Goal: Transaction & Acquisition: Book appointment/travel/reservation

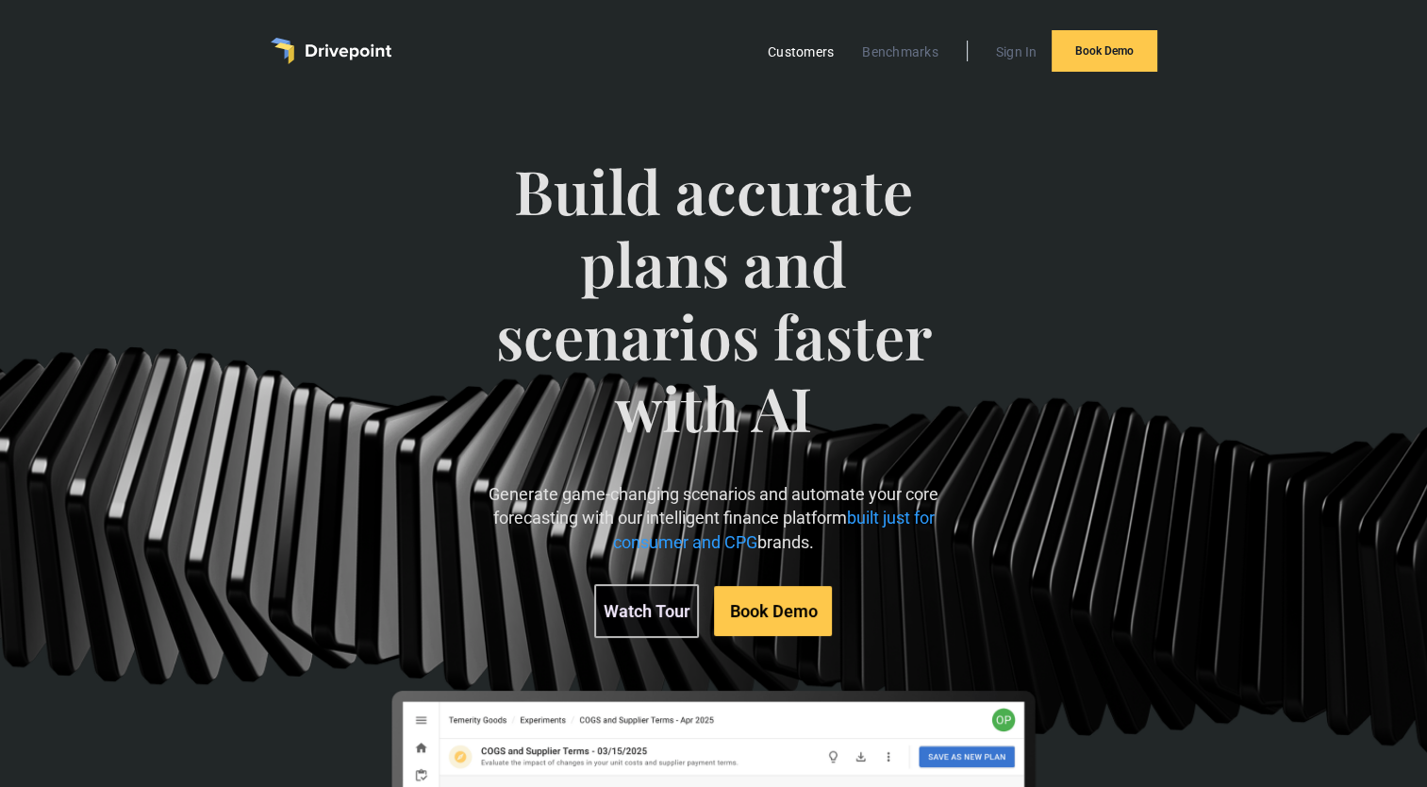
click at [808, 58] on link "Customers" at bounding box center [801, 52] width 85 height 25
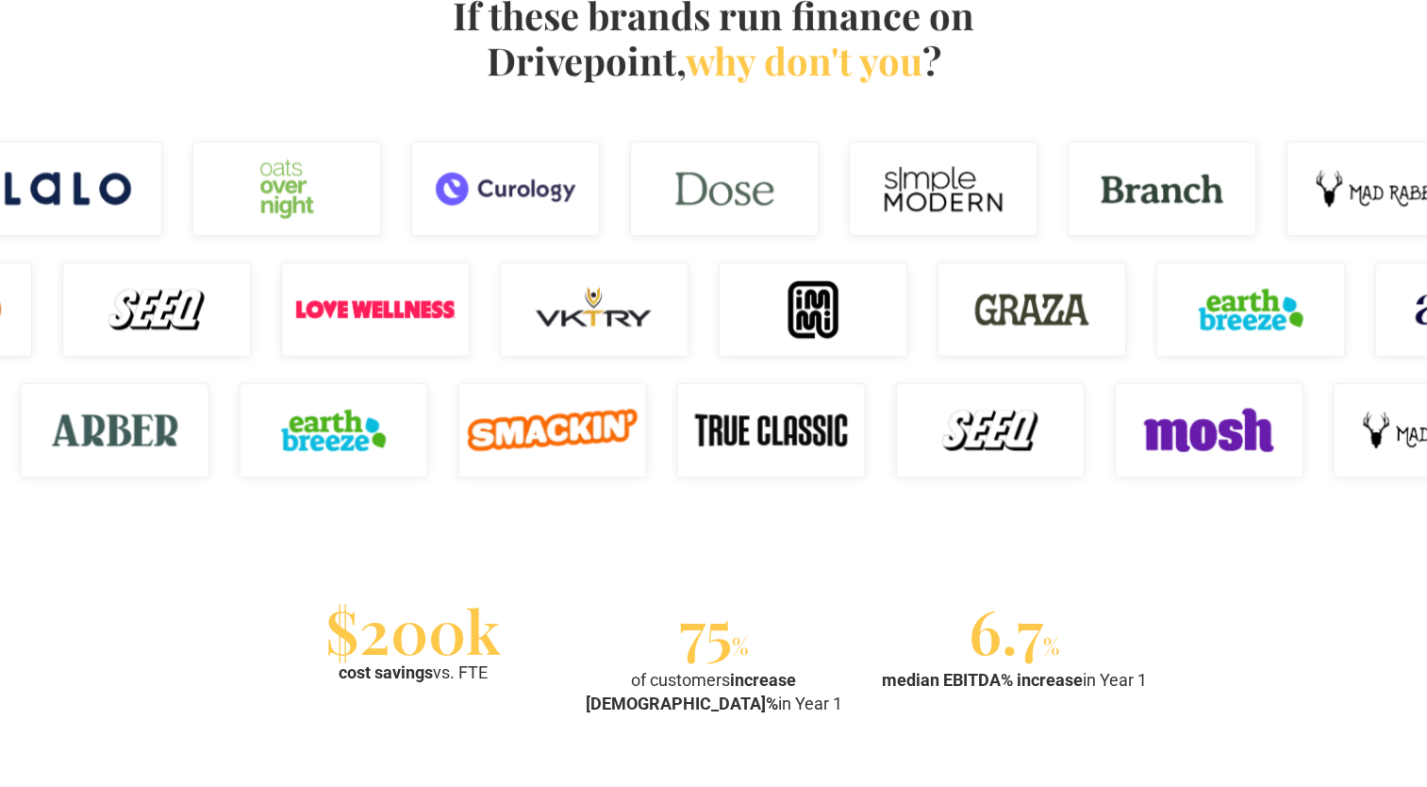
scroll to position [1294, 0]
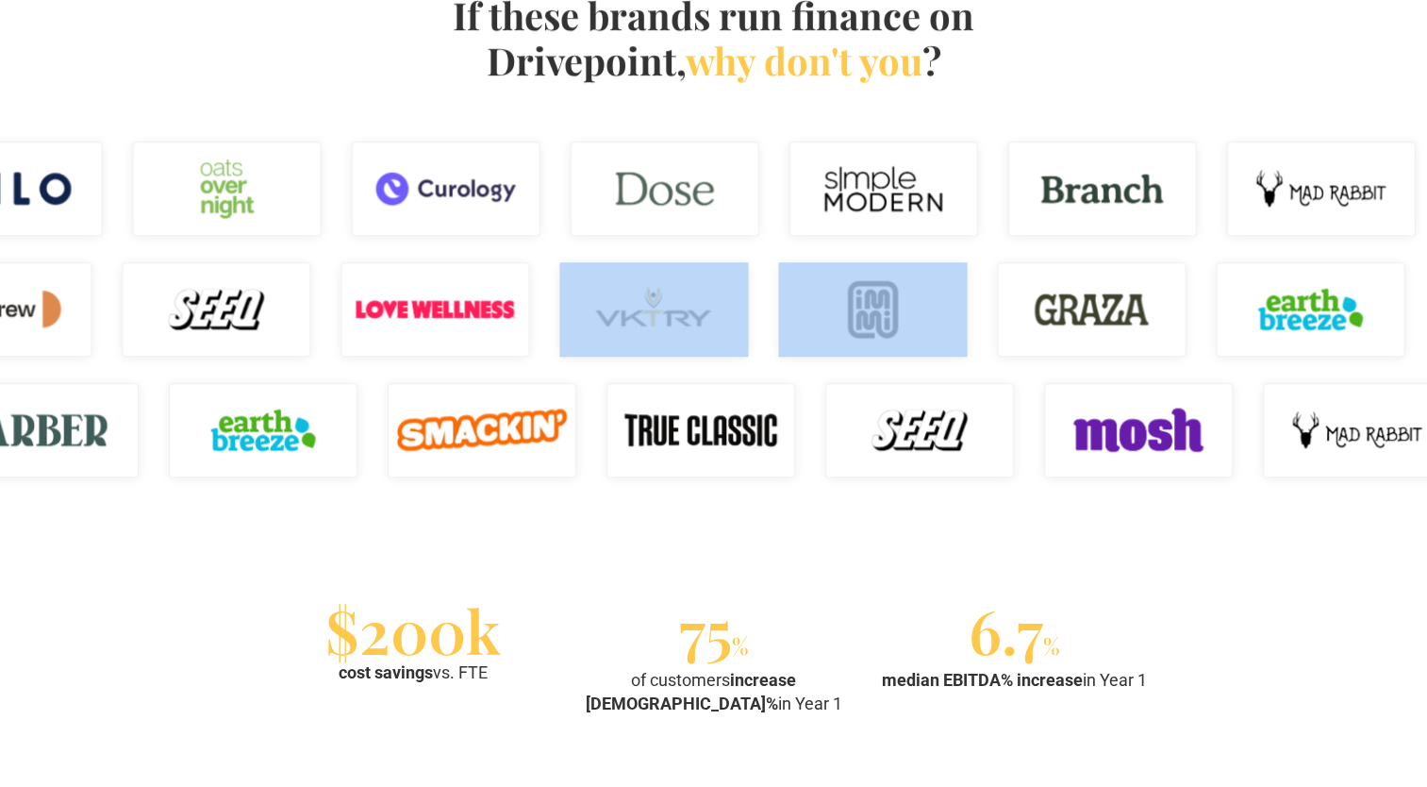
drag, startPoint x: 776, startPoint y: 343, endPoint x: 886, endPoint y: 351, distance: 110.6
click at [886, 351] on div at bounding box center [981, 309] width 1427 height 121
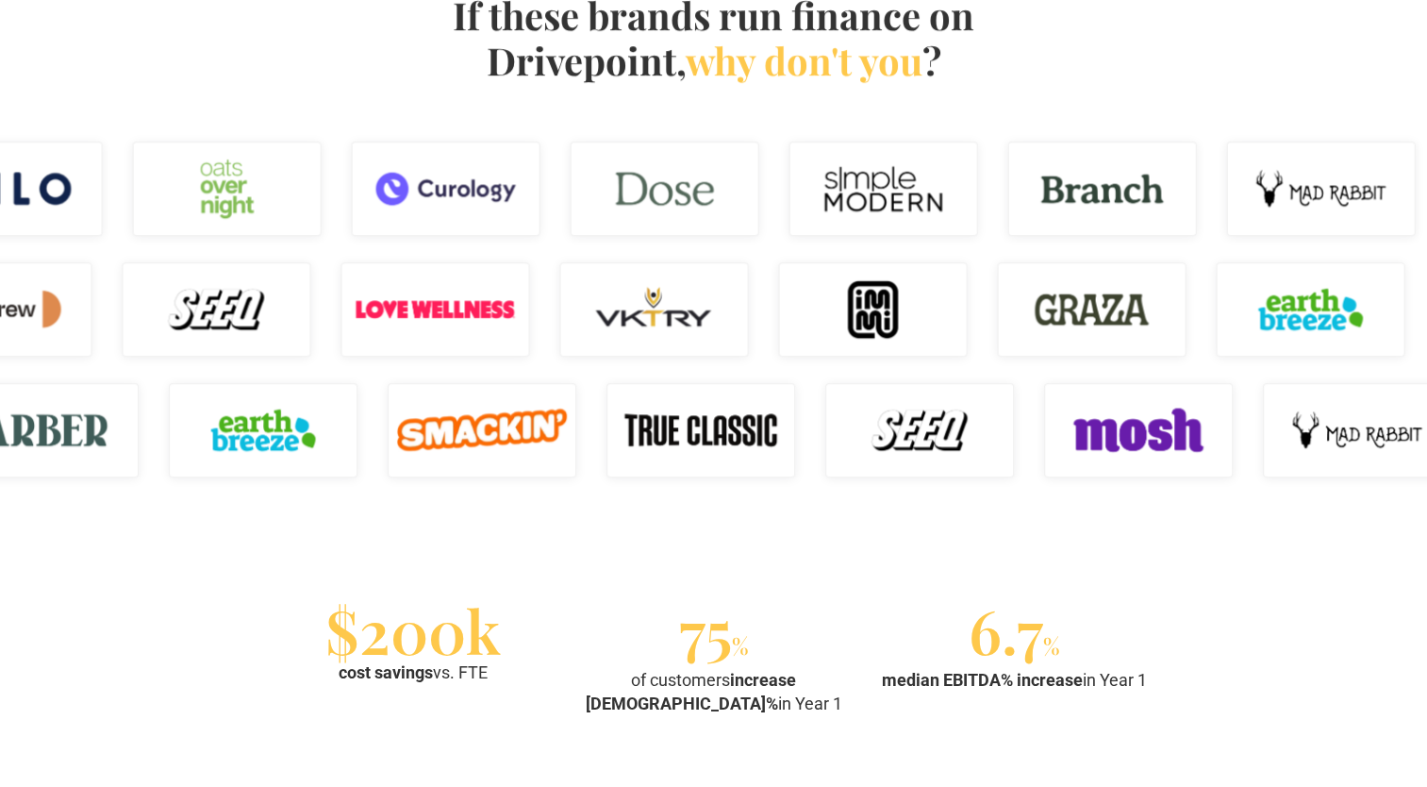
click at [255, 552] on section "$200k cost savings vs. FTE 75 % of customers increase EBITDA% in Year 1 6.7 % m…" at bounding box center [713, 661] width 1427 height 221
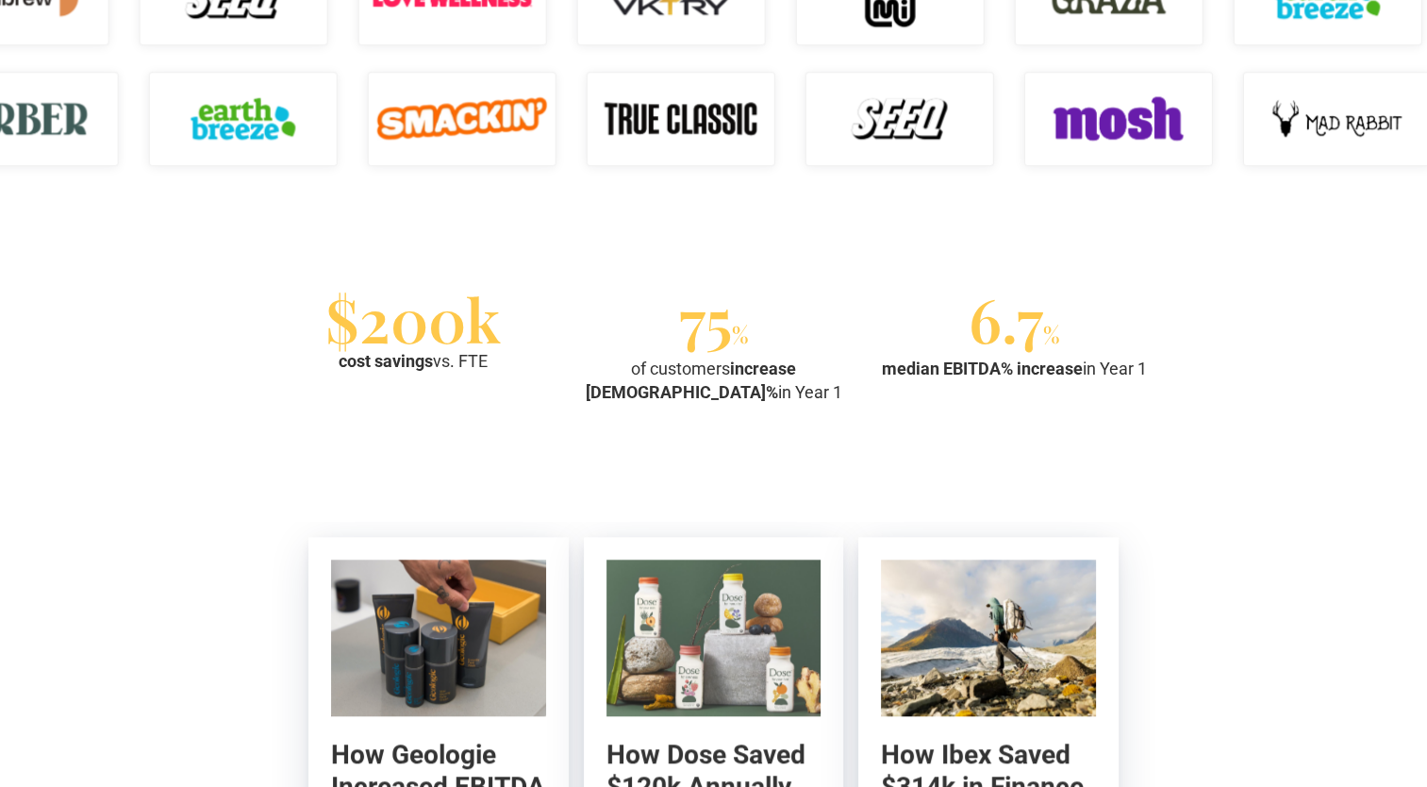
scroll to position [1861, 0]
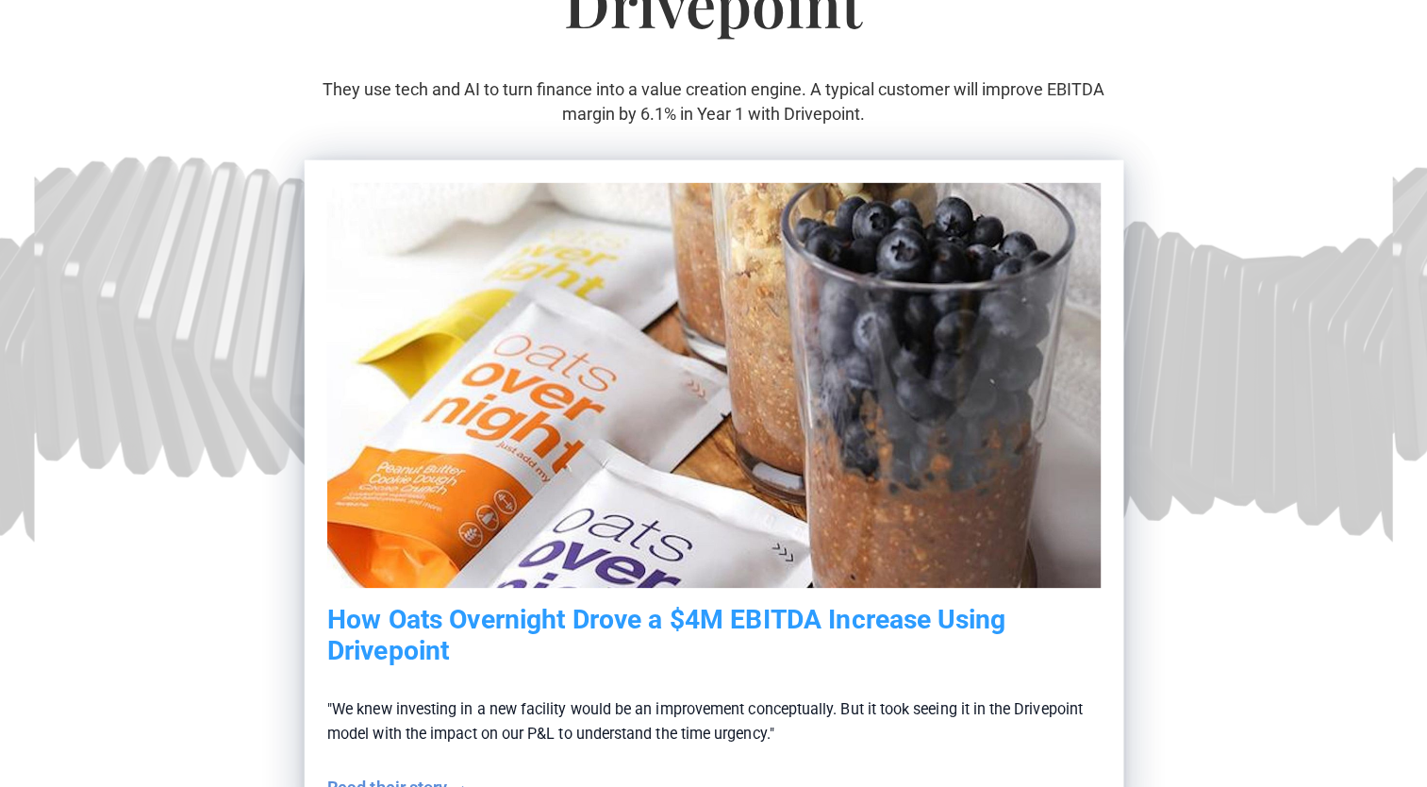
scroll to position [0, 0]
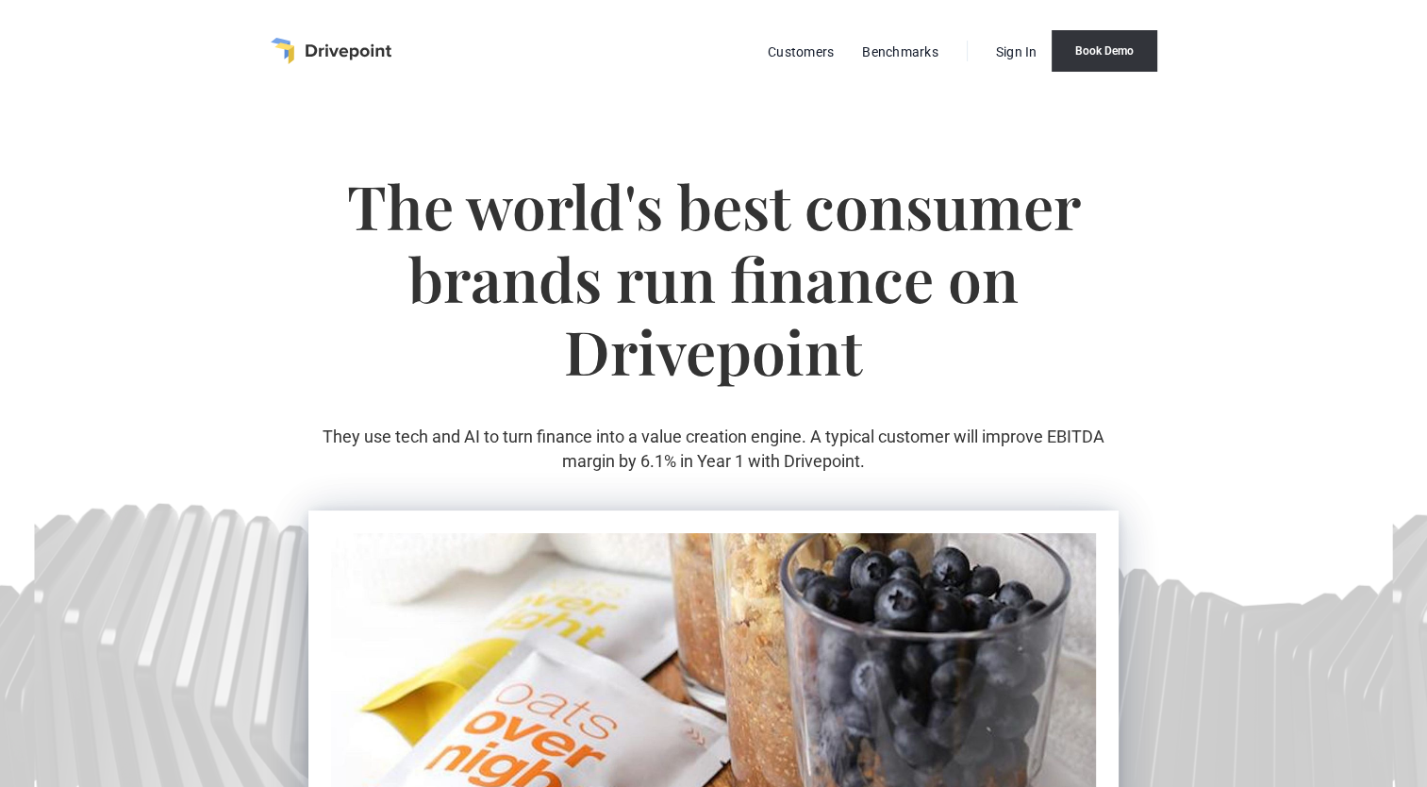
click at [1095, 32] on link "Book Demo" at bounding box center [1105, 51] width 106 height 42
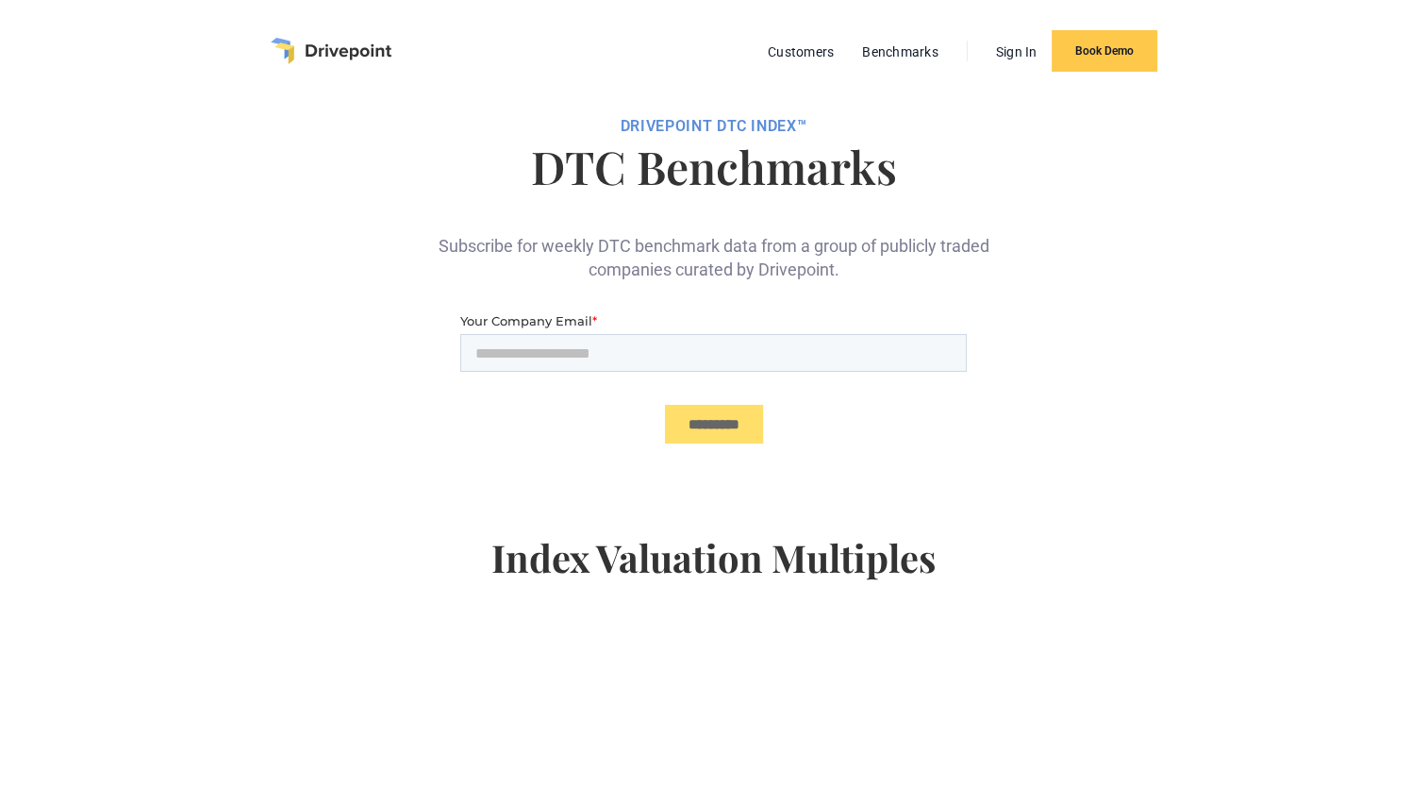
click at [425, 406] on div at bounding box center [714, 385] width 811 height 148
click at [1138, 46] on link "Book Demo" at bounding box center [1105, 51] width 106 height 42
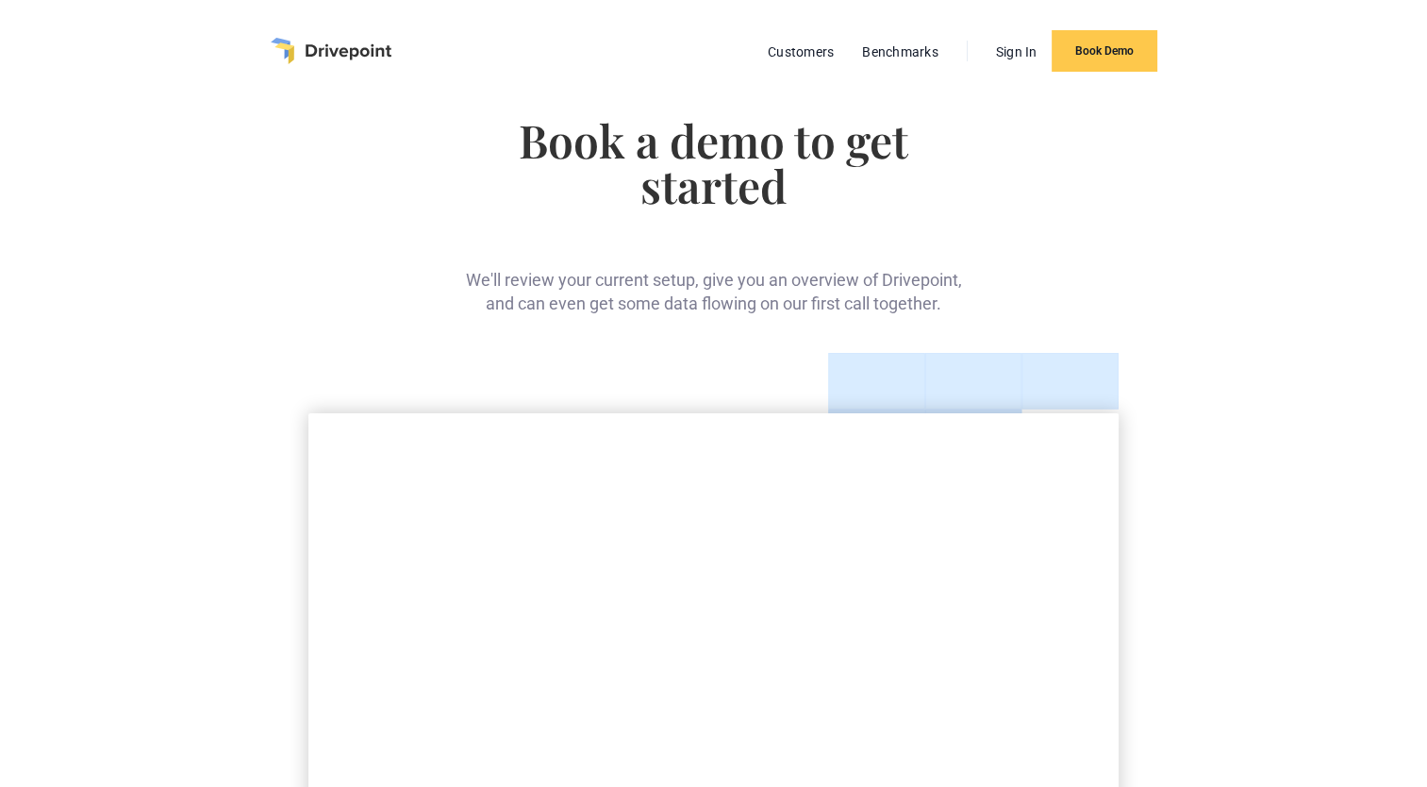
click at [292, 72] on div "Customers Benchmarks Sign In Book Demo" at bounding box center [714, 51] width 1076 height 102
click at [305, 51] on img "home" at bounding box center [331, 51] width 121 height 26
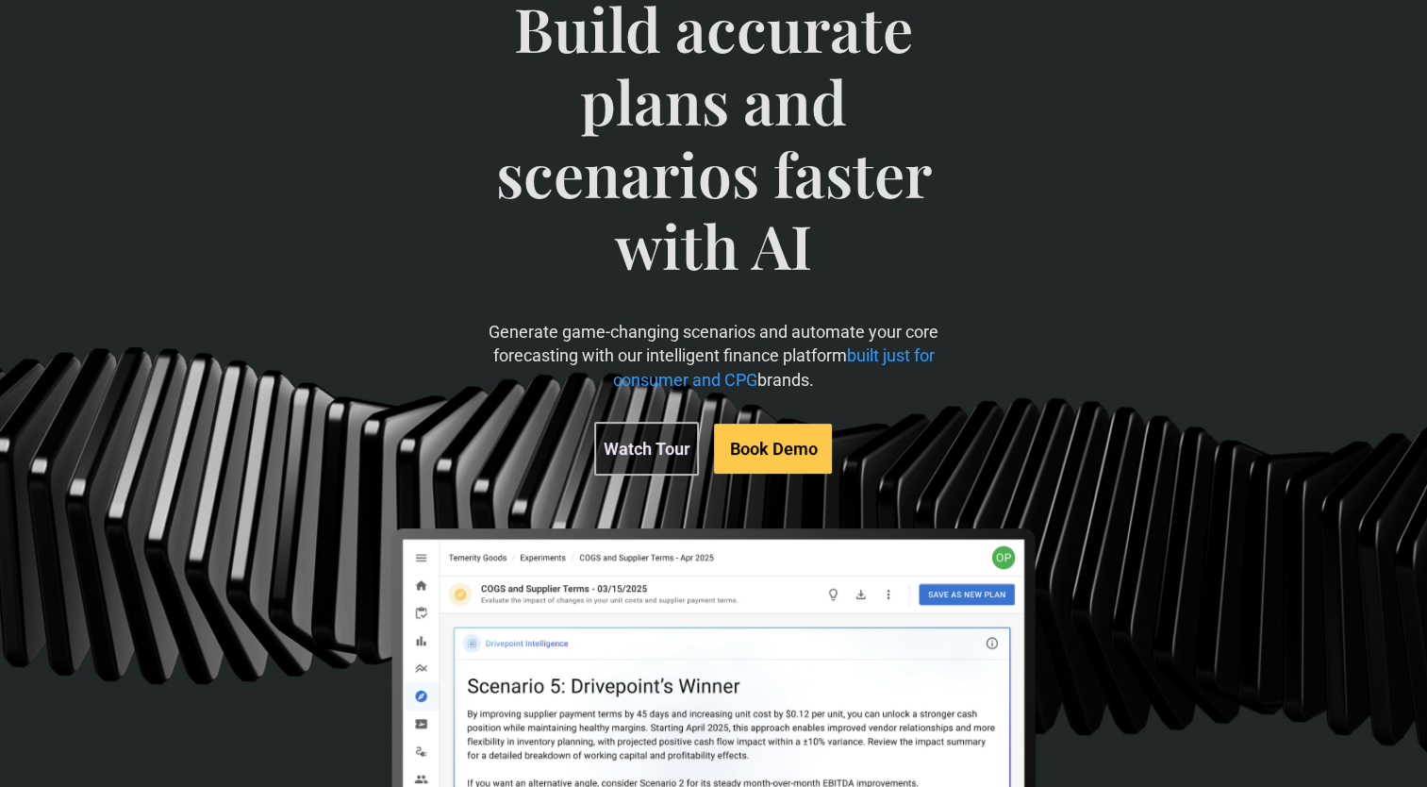
scroll to position [161, 0]
